Goal: Download file/media

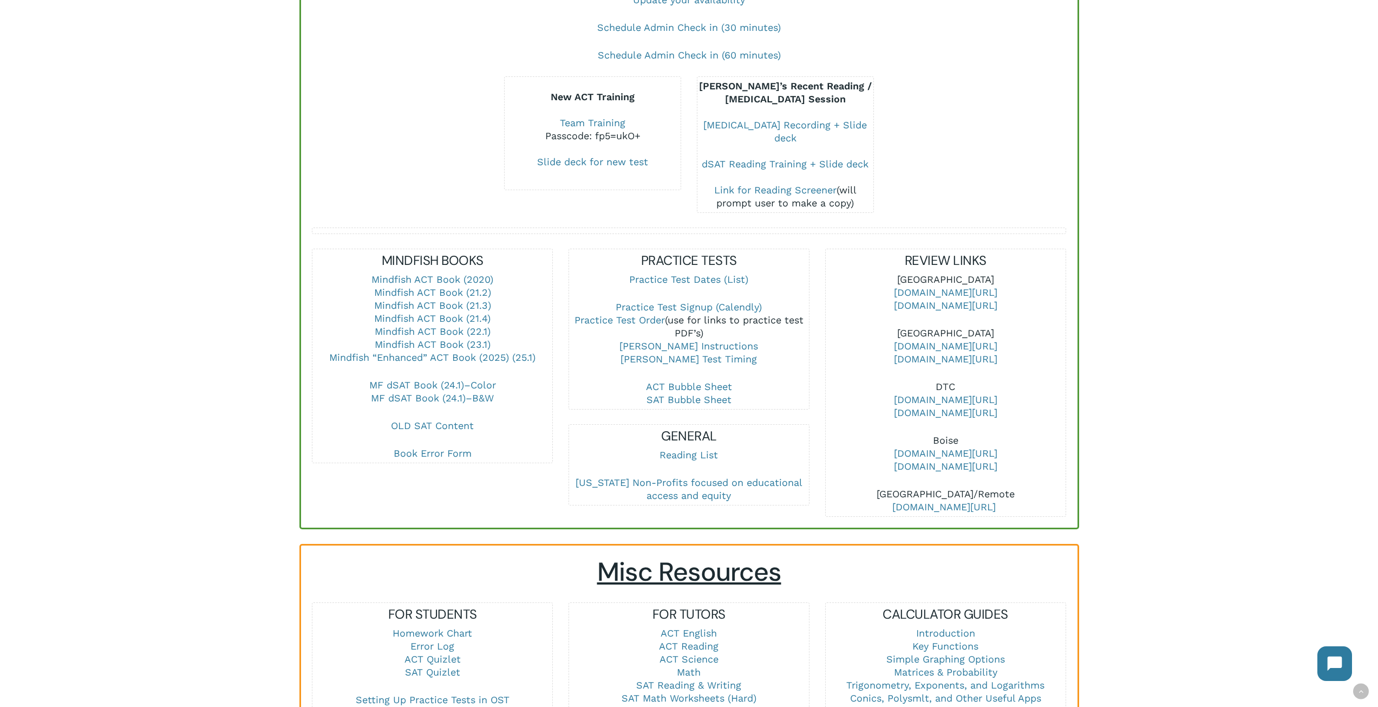
scroll to position [217, 0]
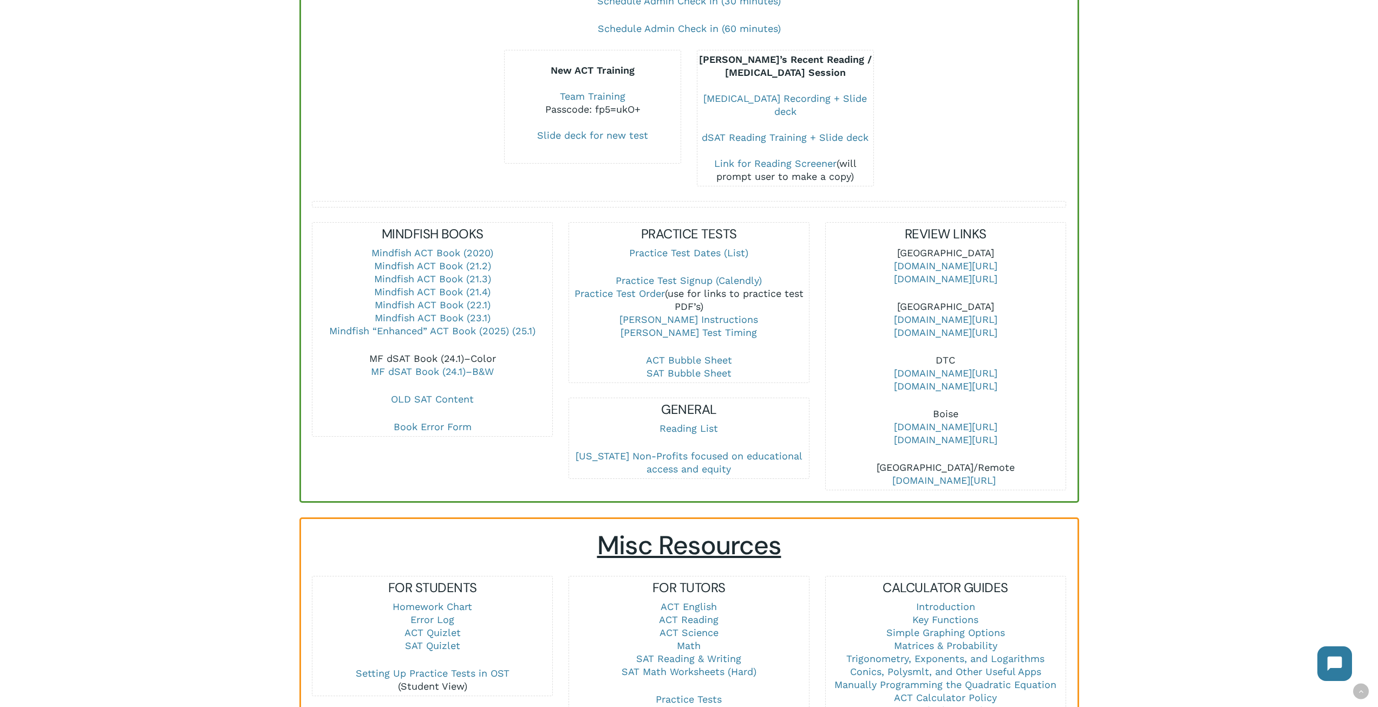
click at [434, 353] on link "MF dSAT Book (24.1)–Color" at bounding box center [432, 358] width 127 height 11
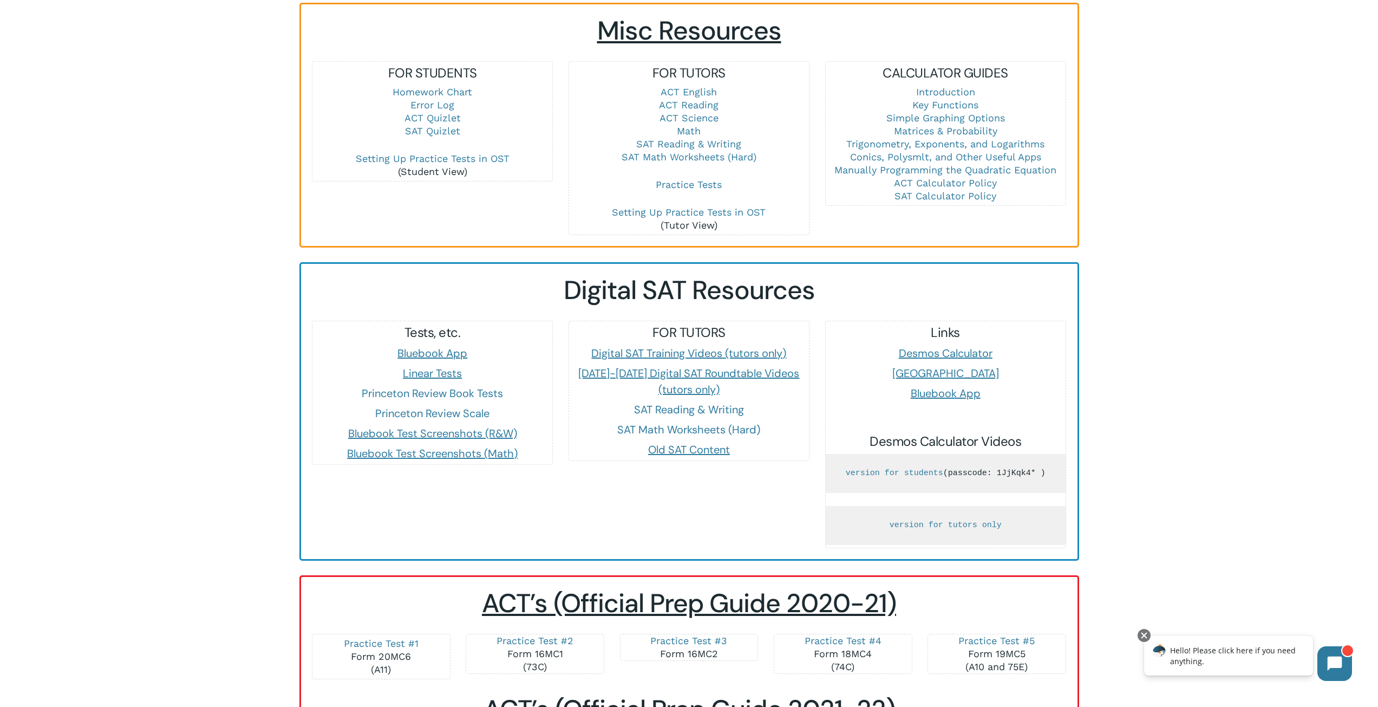
scroll to position [758, 0]
